Goal: Task Accomplishment & Management: Use online tool/utility

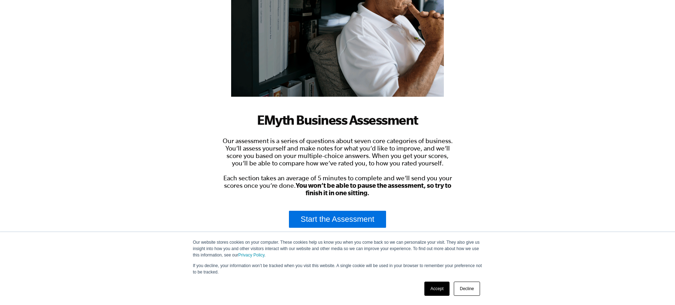
scroll to position [117, 0]
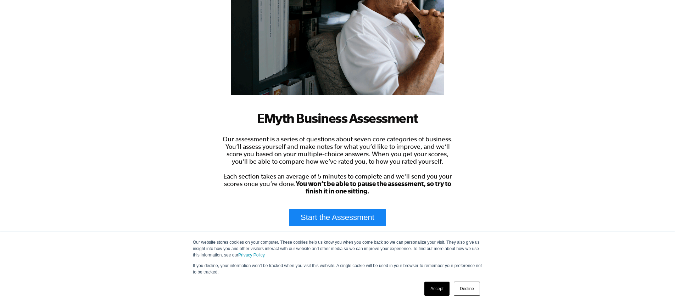
click at [348, 221] on link "Start the Assessment" at bounding box center [337, 217] width 97 height 17
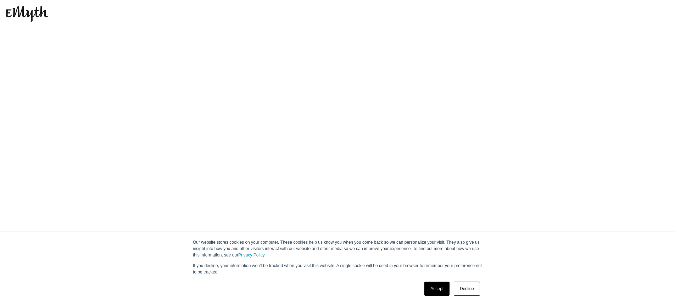
scroll to position [0, 0]
click at [436, 287] on link "Accept" at bounding box center [436, 289] width 25 height 14
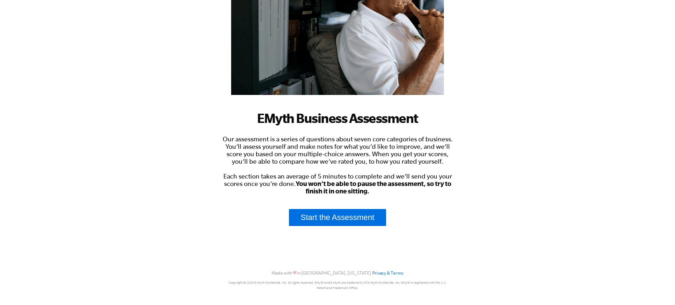
click at [345, 230] on div "EMyth Business Assessment Our assessment is a series of questions about seven c…" at bounding box center [337, 126] width 234 height 344
click at [349, 220] on link "Start the Assessment" at bounding box center [337, 217] width 97 height 17
